Goal: Transaction & Acquisition: Register for event/course

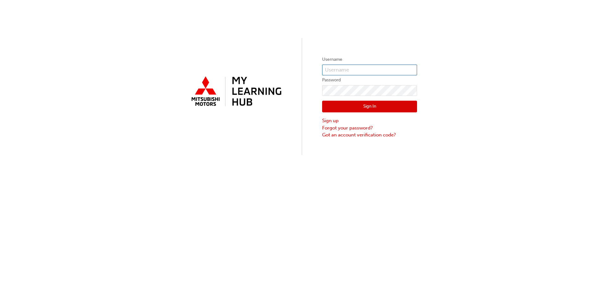
type input "0005002992"
click at [350, 109] on button "Sign In" at bounding box center [369, 107] width 95 height 12
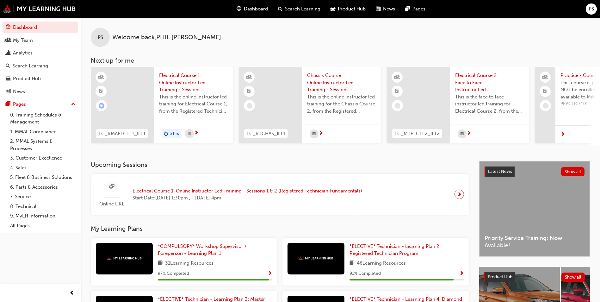
click at [185, 80] on span "Electrical Course 1: Online Instructor Led Training - Sessions 1 & 2 (Registere…" at bounding box center [193, 83] width 69 height 22
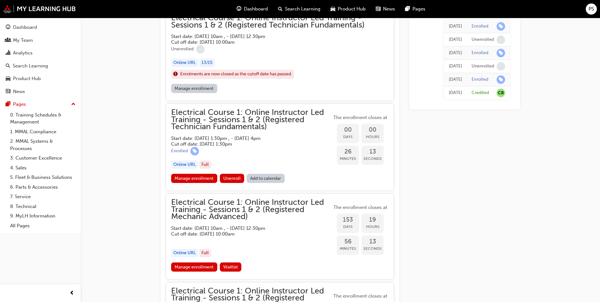
scroll to position [609, 0]
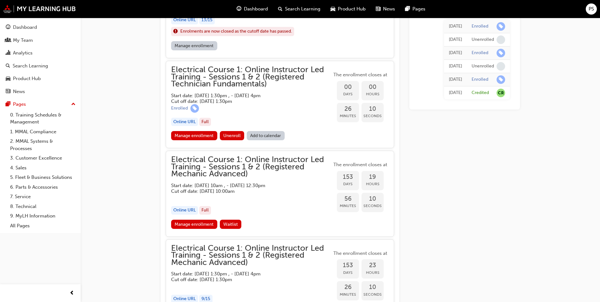
click at [184, 121] on div "Online URL" at bounding box center [184, 122] width 27 height 9
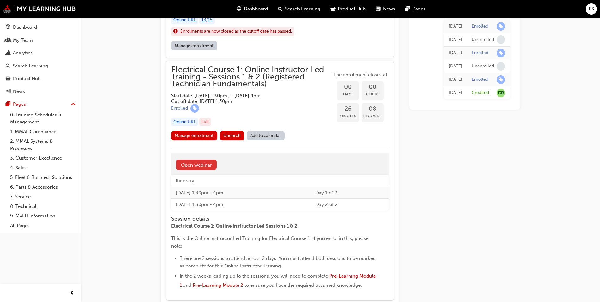
click at [196, 164] on link "Open webinar" at bounding box center [196, 164] width 40 height 10
